Goal: Entertainment & Leisure: Browse casually

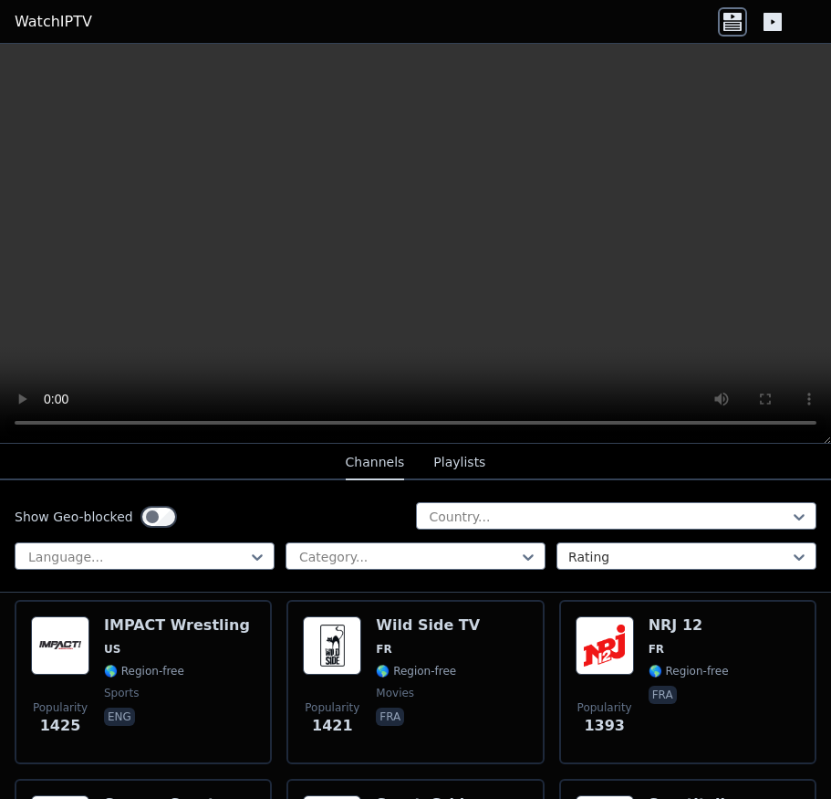
scroll to position [3103, 0]
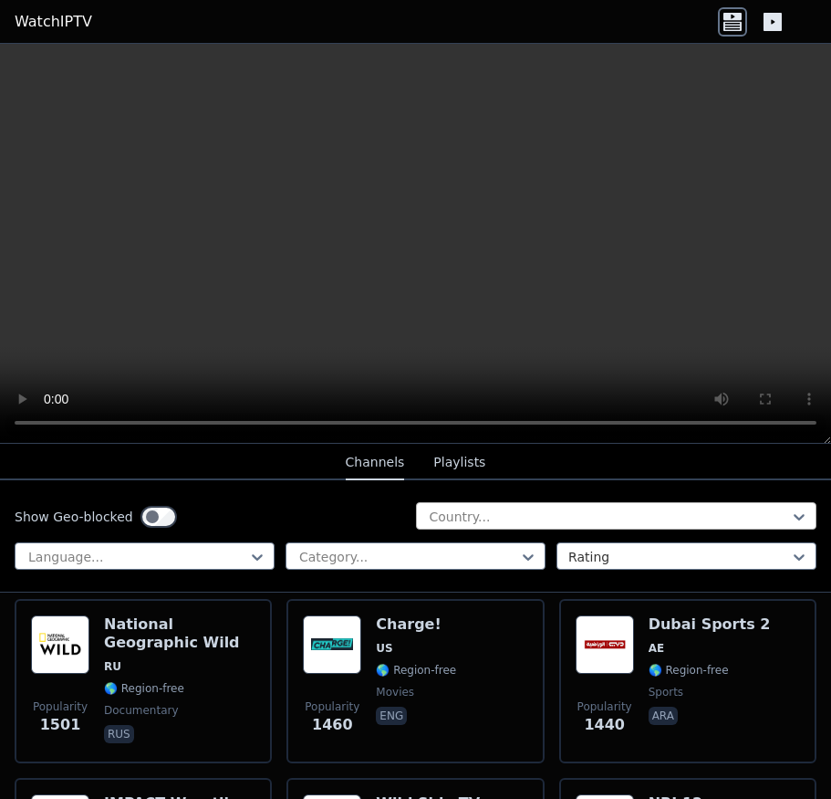
click at [478, 513] on div at bounding box center [609, 516] width 363 height 18
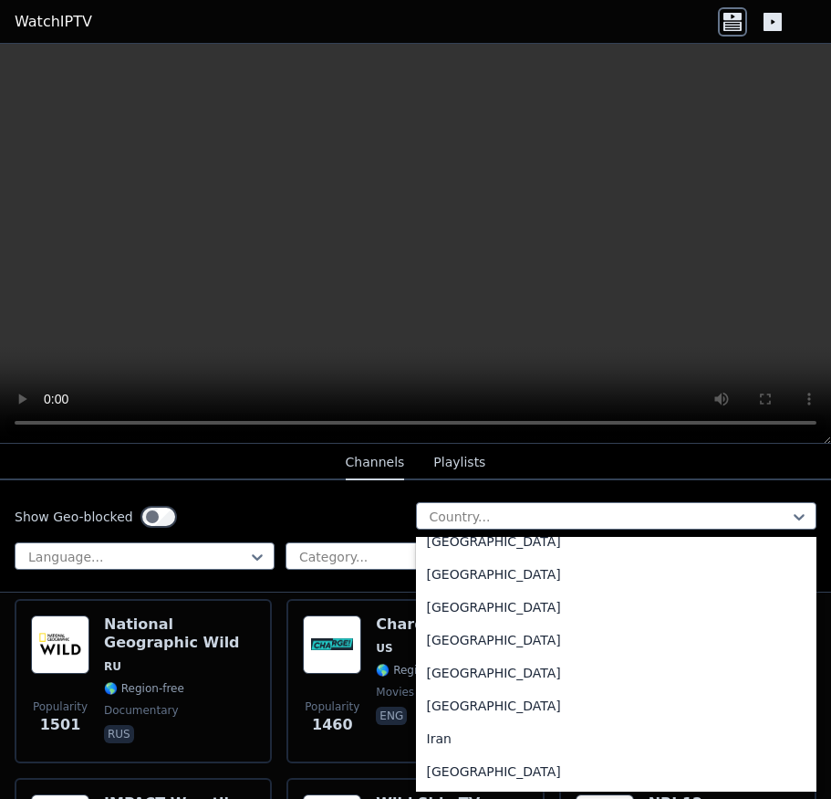
scroll to position [2738, 0]
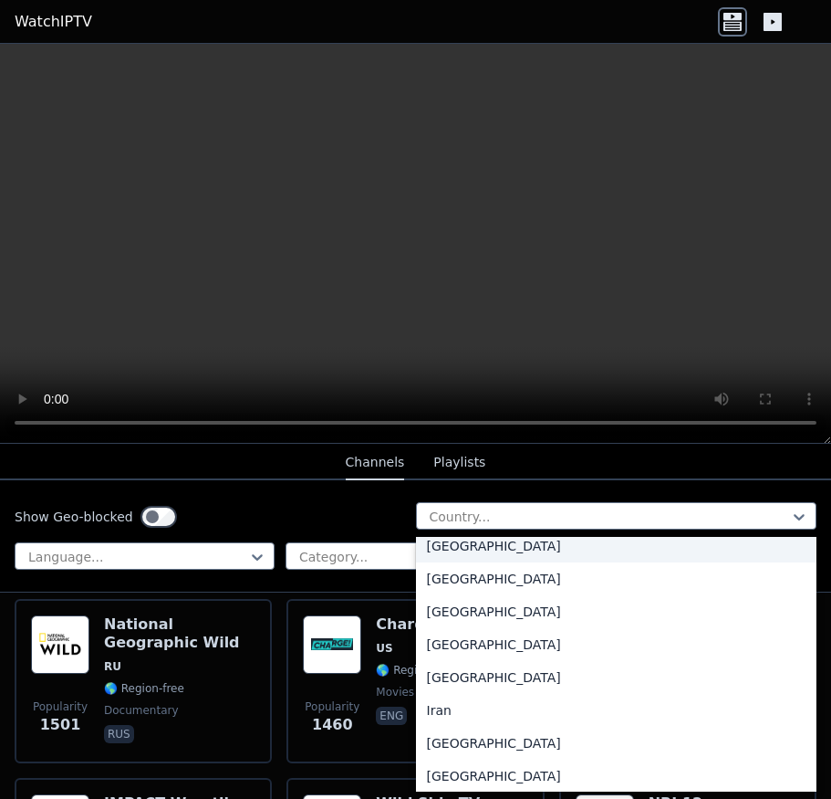
click at [446, 551] on div "[GEOGRAPHIC_DATA]" at bounding box center [617, 545] width 402 height 33
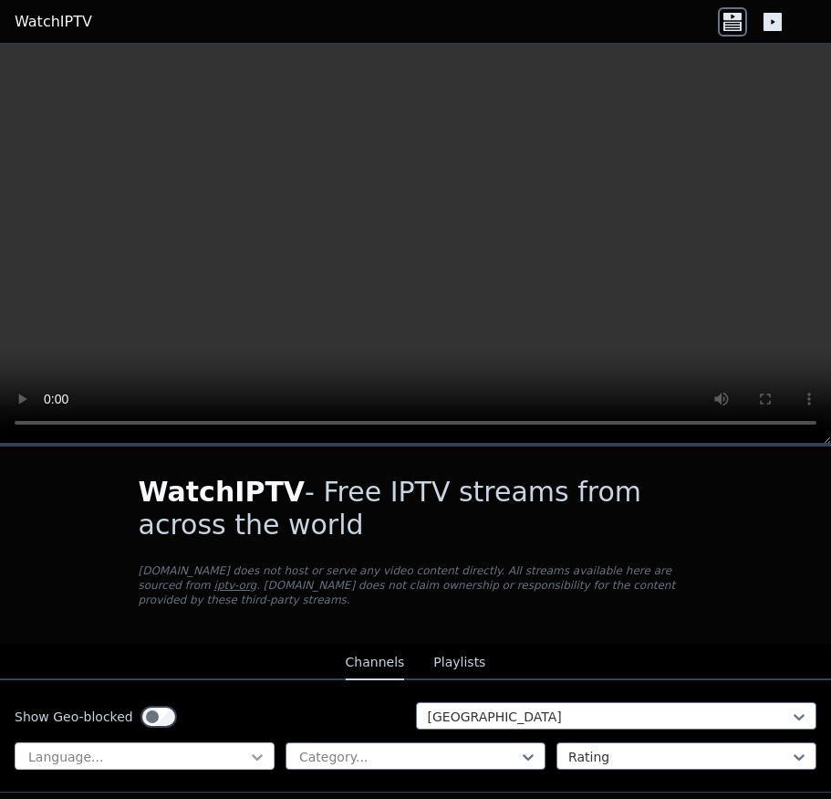
click at [252, 754] on icon at bounding box center [257, 757] width 11 height 6
click at [379, 747] on div at bounding box center [409, 756] width 222 height 18
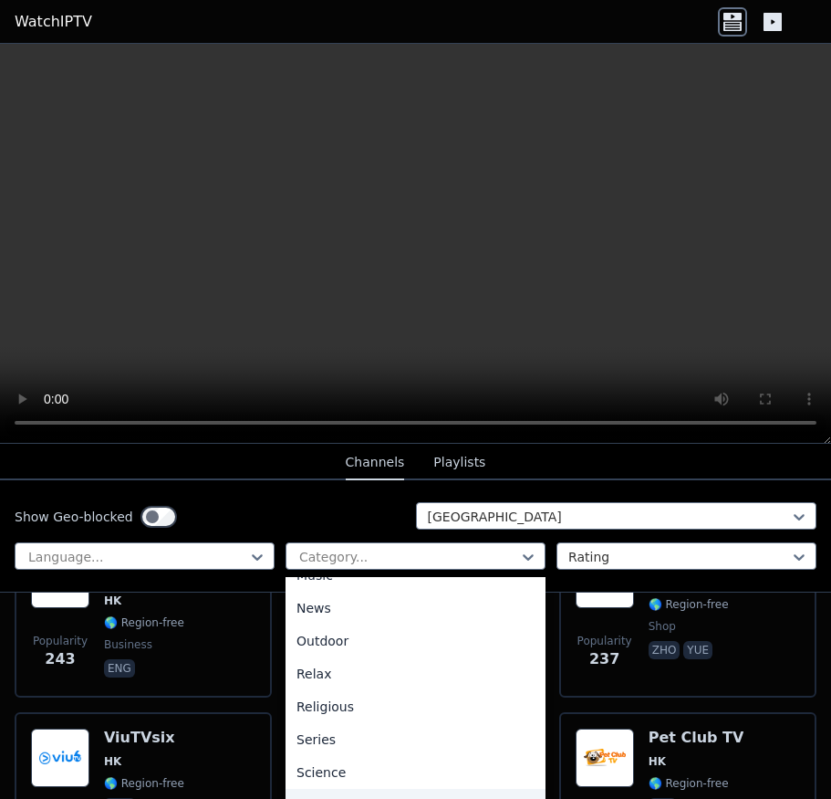
scroll to position [621, 0]
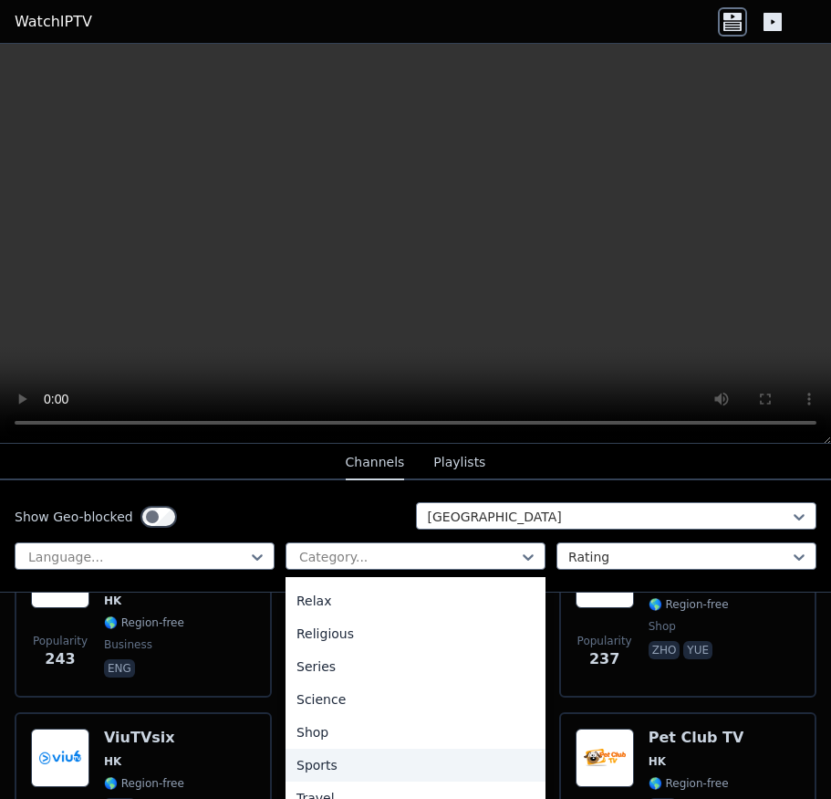
click at [338, 757] on div "Sports" at bounding box center [416, 764] width 260 height 33
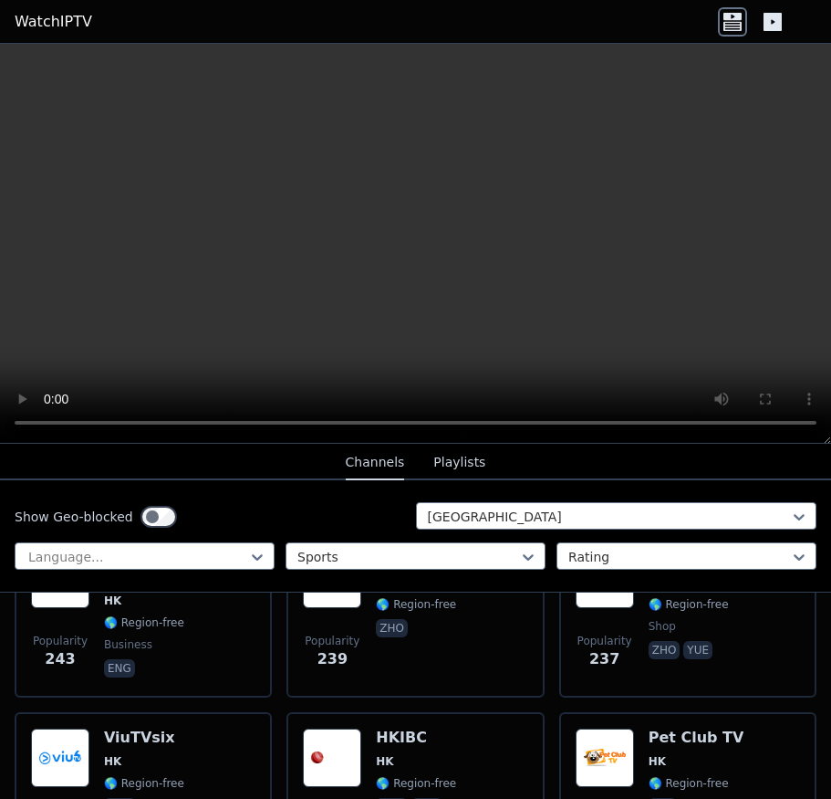
scroll to position [69, 0]
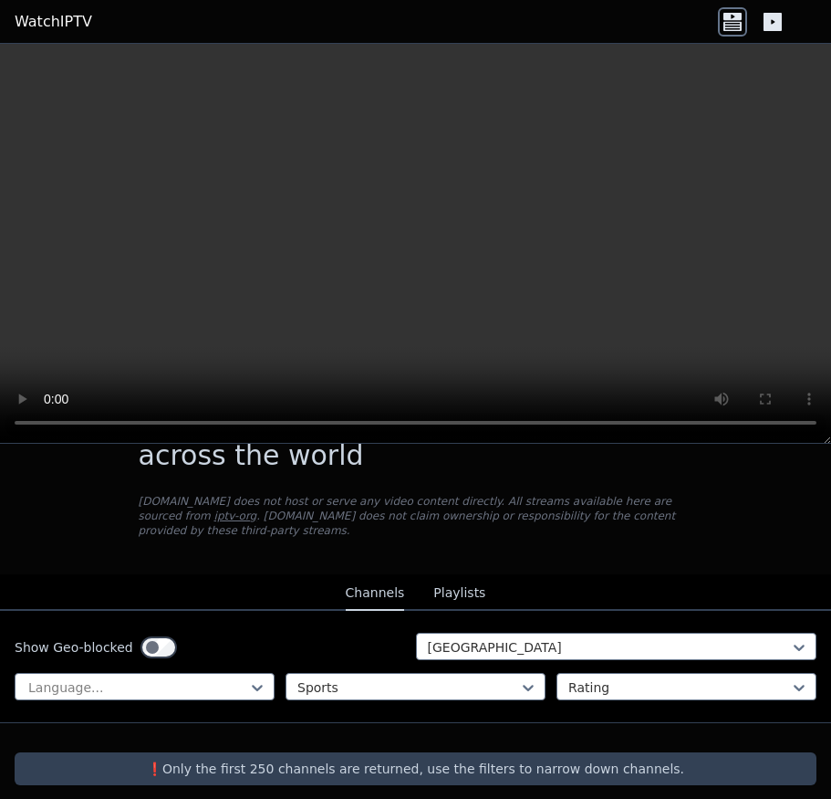
click at [775, 26] on icon at bounding box center [773, 22] width 18 height 18
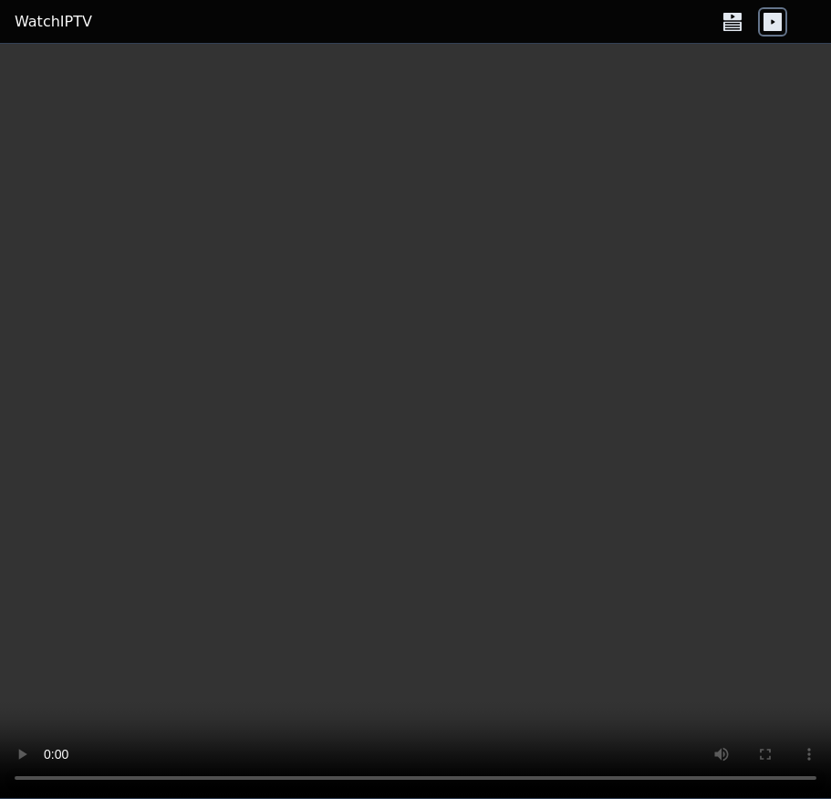
click at [775, 26] on icon at bounding box center [773, 22] width 18 height 18
click at [737, 23] on icon at bounding box center [732, 21] width 29 height 29
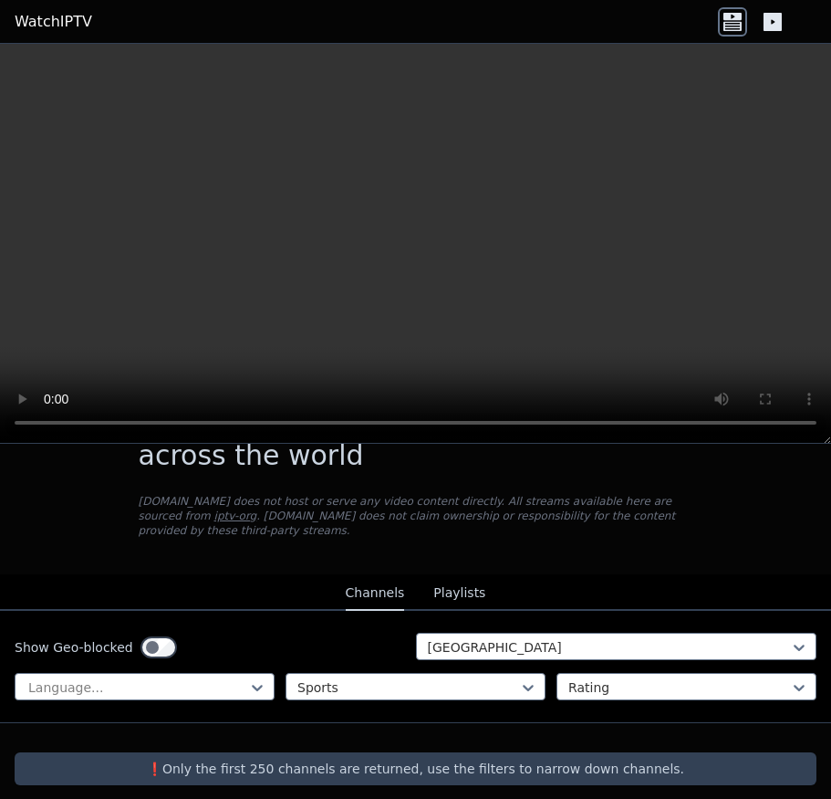
click at [434, 576] on button "Playlists" at bounding box center [460, 593] width 52 height 35
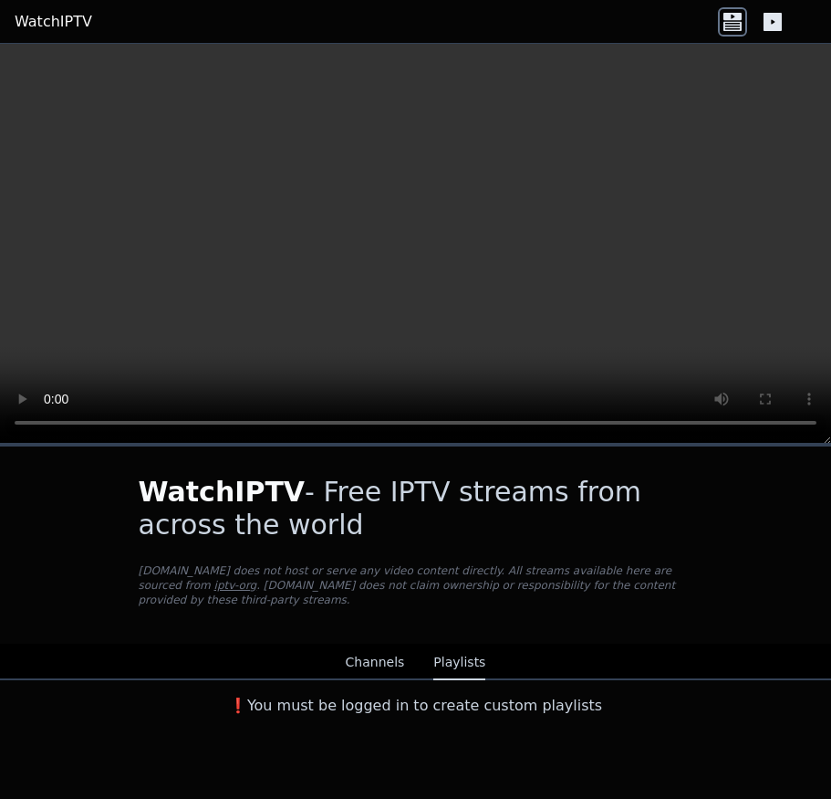
scroll to position [0, 0]
click at [378, 645] on button "Channels" at bounding box center [375, 662] width 59 height 35
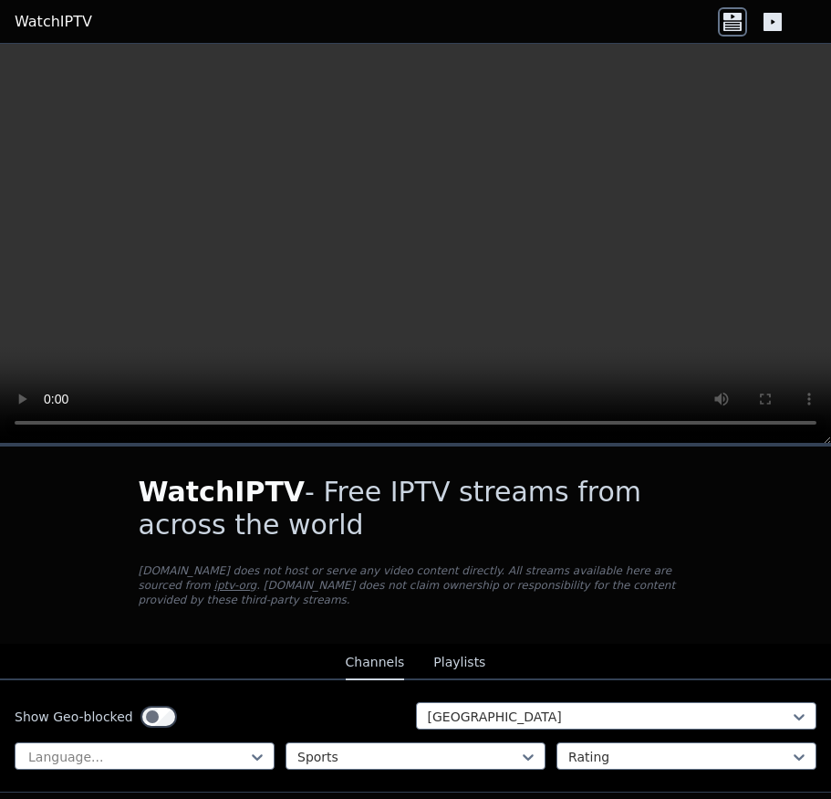
scroll to position [69, 0]
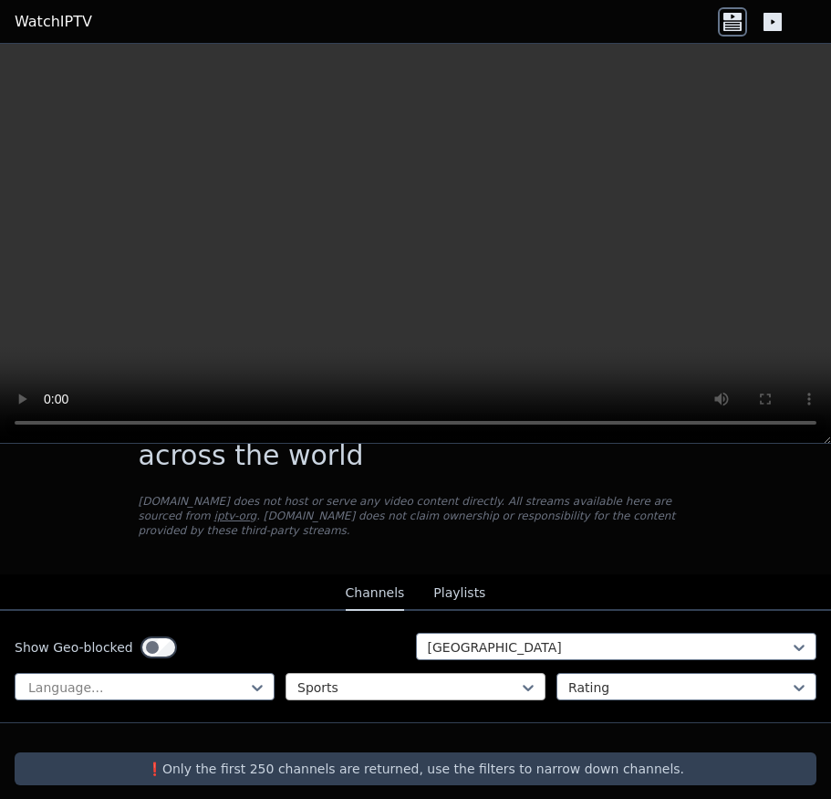
click at [506, 678] on div at bounding box center [409, 687] width 222 height 18
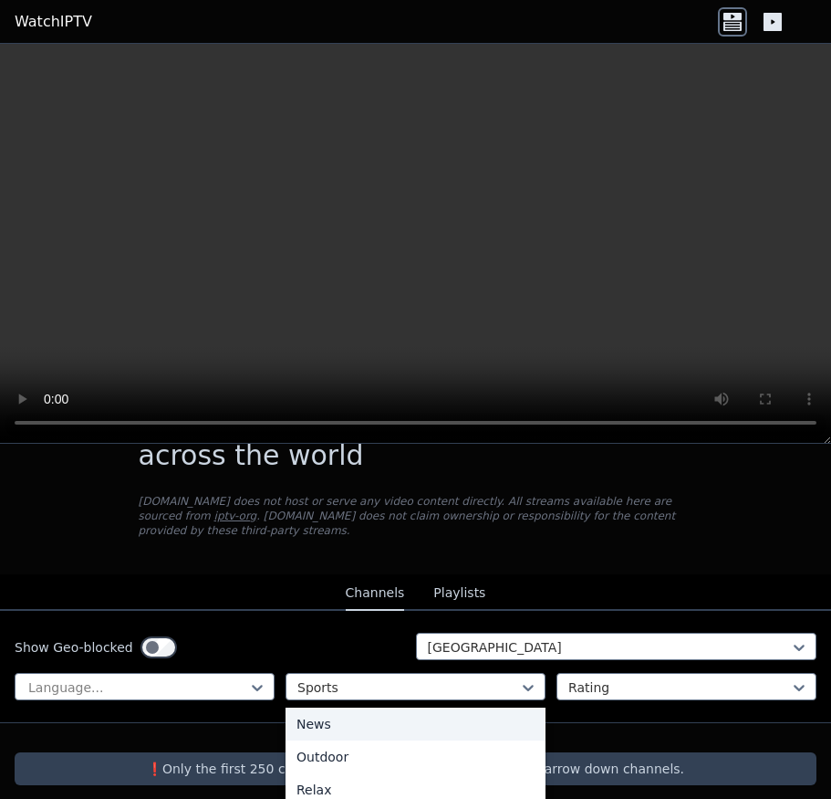
scroll to position [0, 0]
click at [413, 711] on div "All categories" at bounding box center [416, 727] width 260 height 33
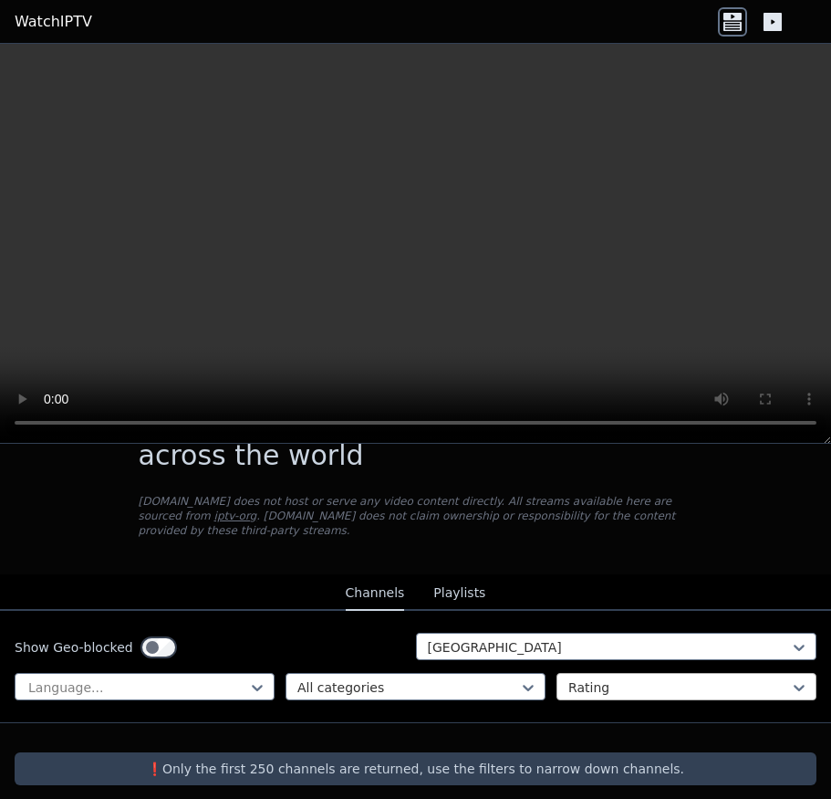
click at [747, 678] on div at bounding box center [680, 687] width 222 height 18
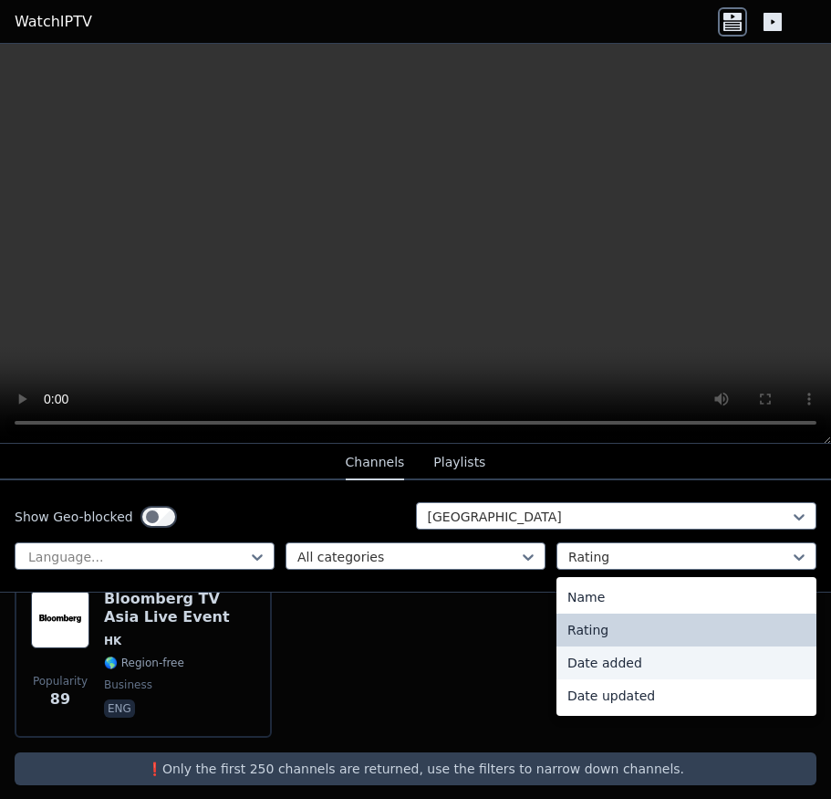
scroll to position [135, 0]
click at [427, 684] on div "Popularity 243 Bloomberg TV Asia HK 🌎 Region-free business eng Popularity 239 J…" at bounding box center [415, 476] width 831 height 551
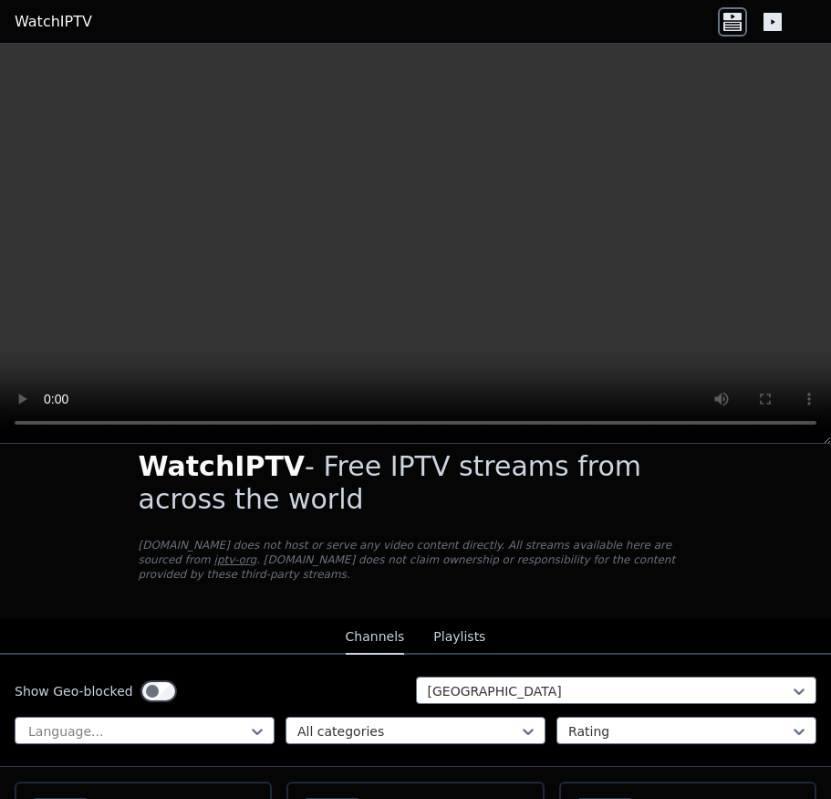
scroll to position [0, 0]
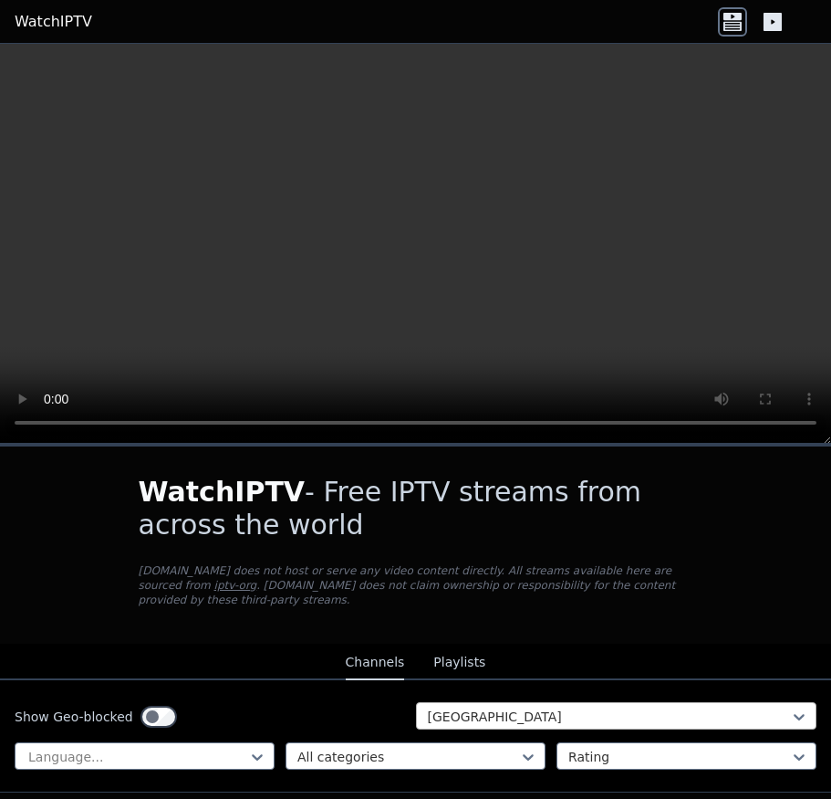
click at [684, 709] on div at bounding box center [609, 716] width 363 height 18
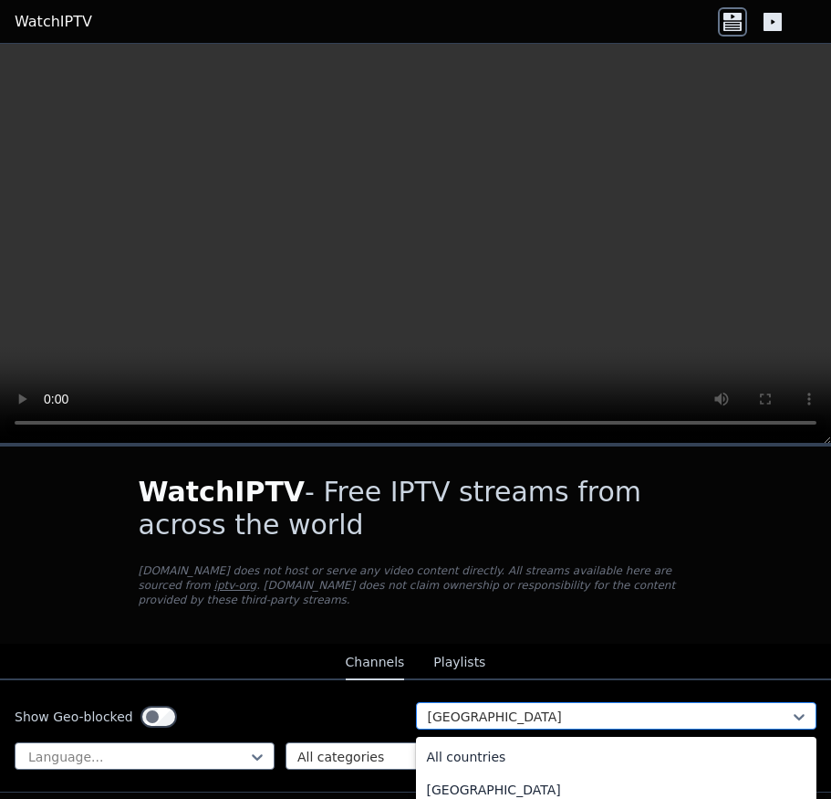
scroll to position [2501, 0]
click at [790, 707] on icon at bounding box center [799, 716] width 18 height 18
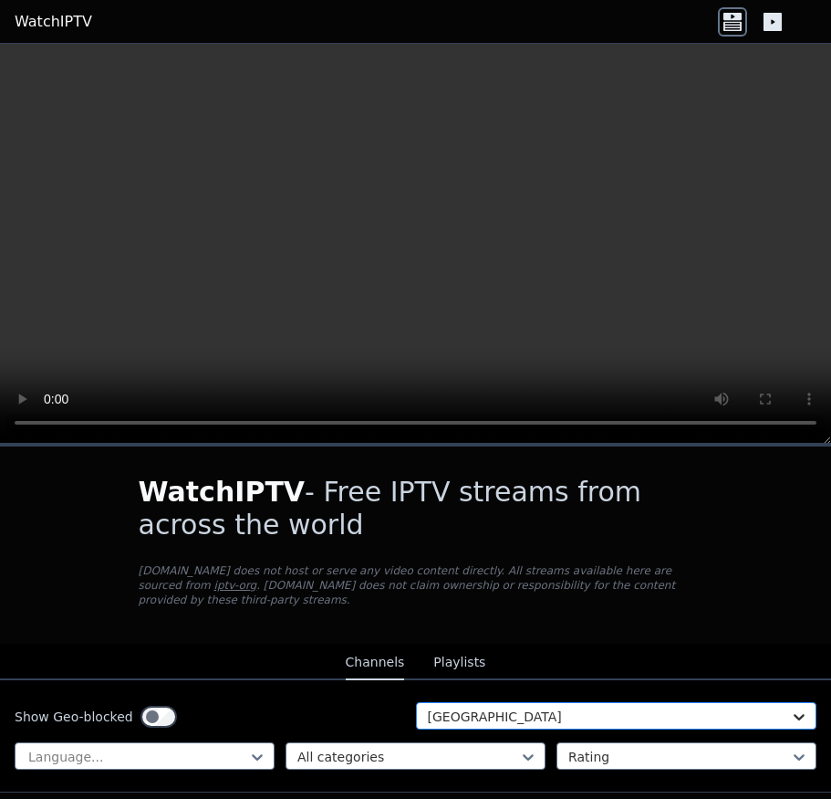
click at [790, 707] on icon at bounding box center [799, 716] width 18 height 18
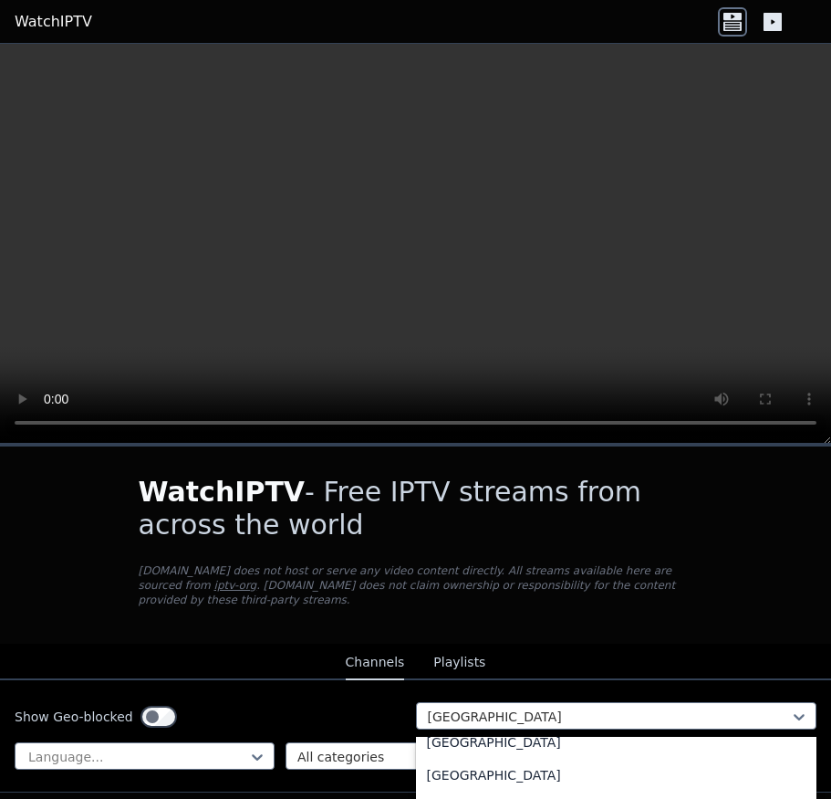
scroll to position [0, 0]
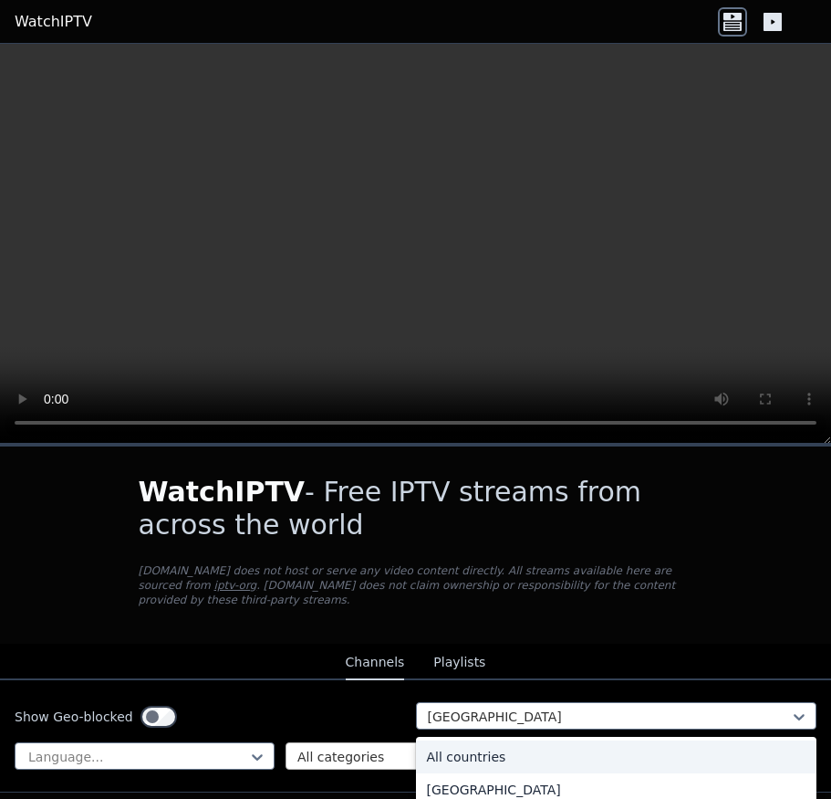
click at [528, 740] on div "All countries" at bounding box center [617, 756] width 402 height 33
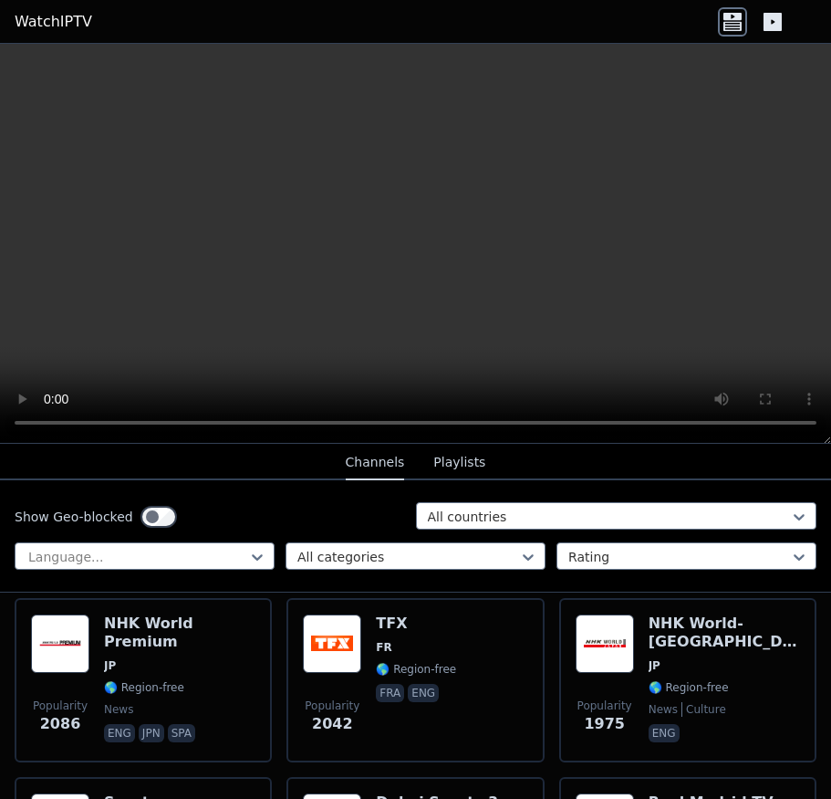
scroll to position [1825, 0]
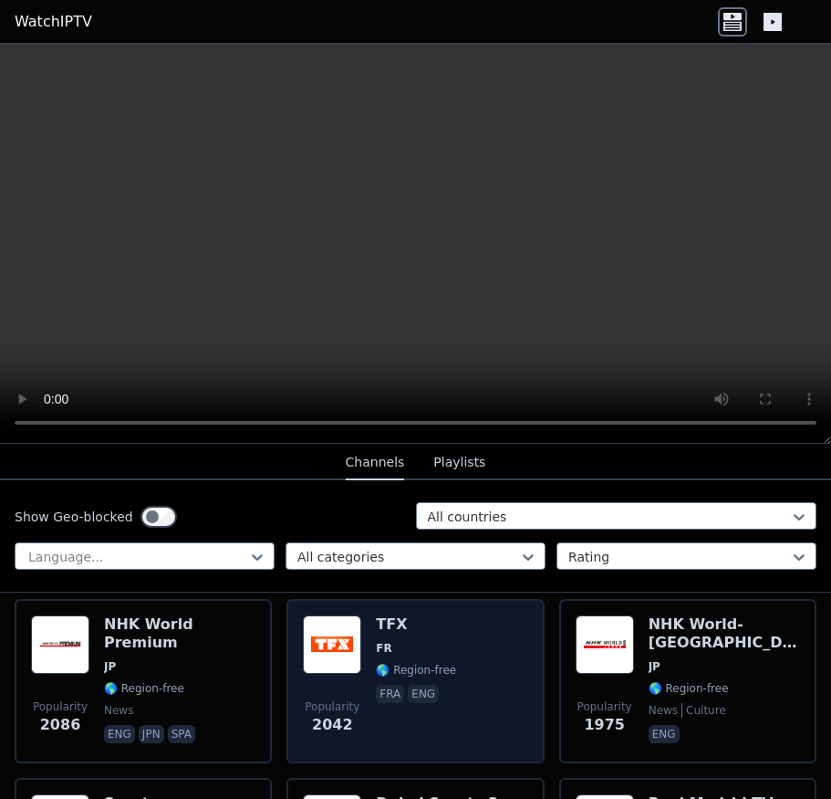
click at [329, 635] on img at bounding box center [332, 644] width 58 height 58
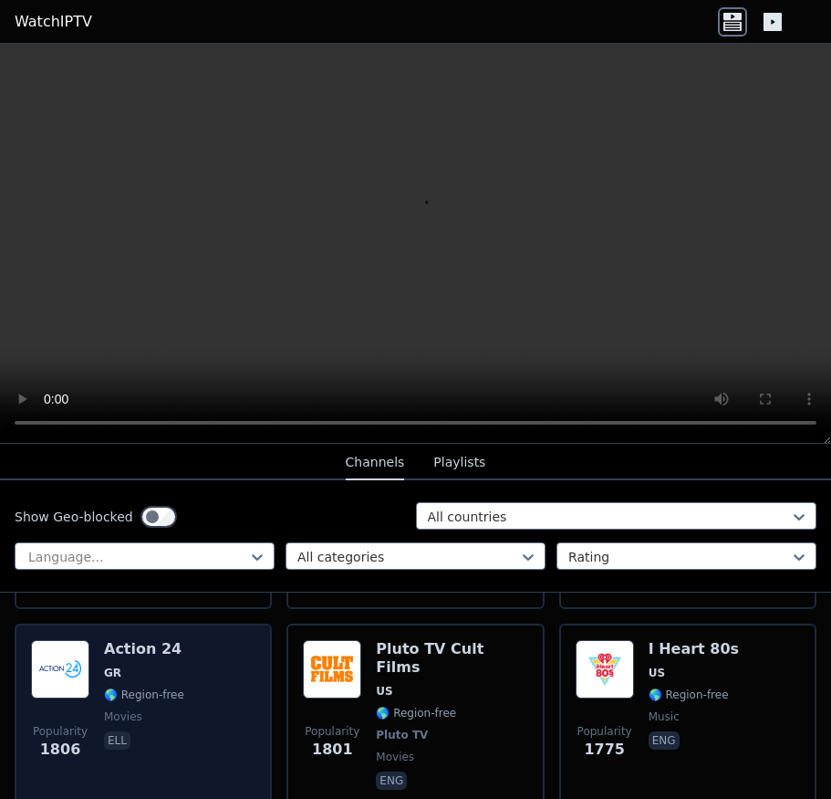
scroll to position [2190, 0]
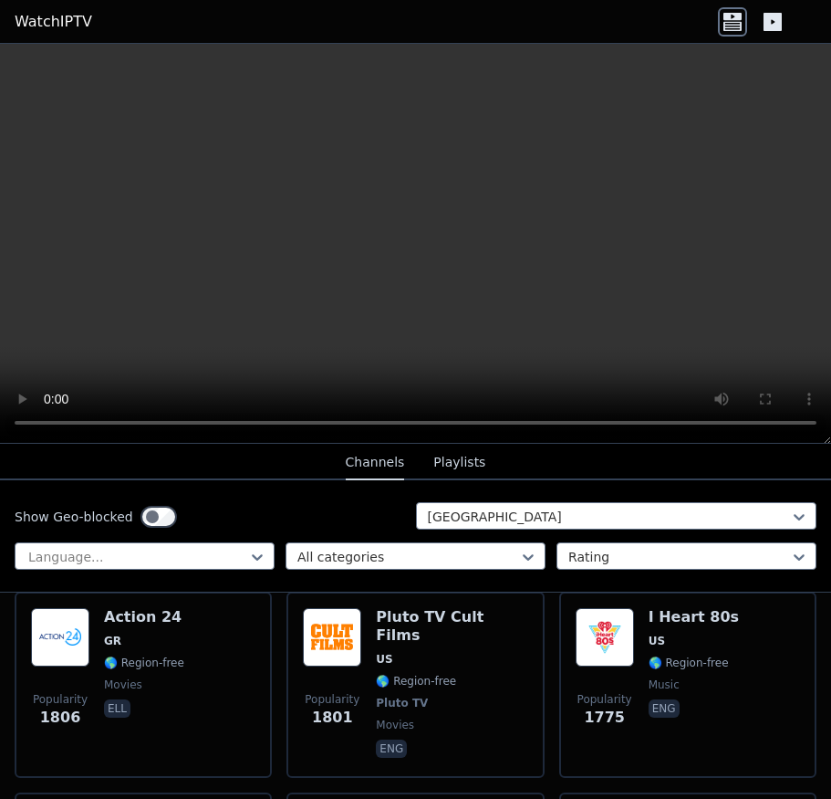
scroll to position [591, 0]
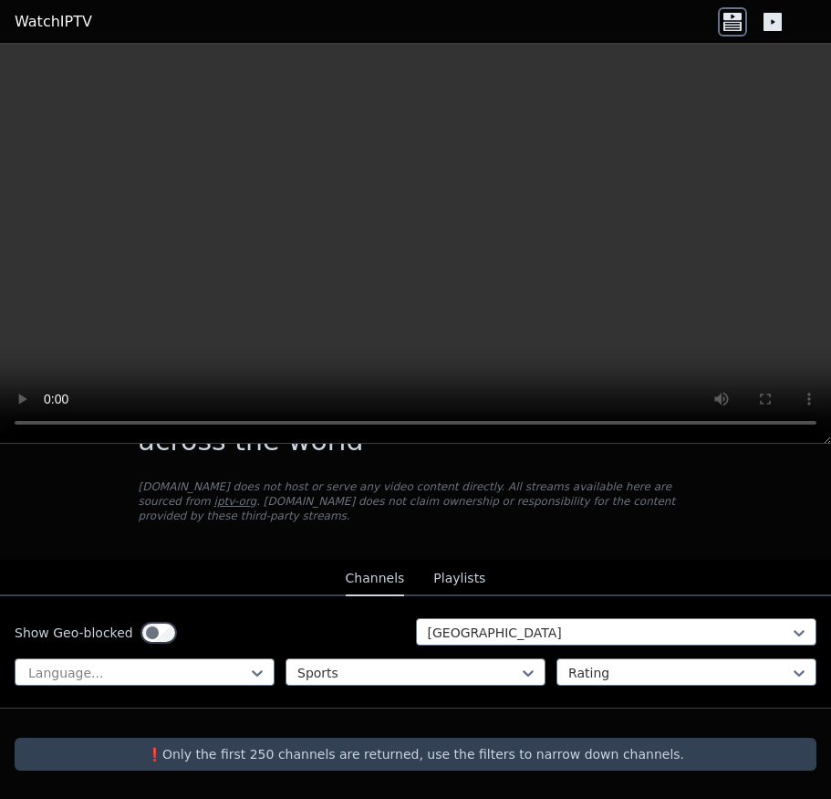
scroll to position [69, 0]
